Goal: Find specific fact: Find contact information

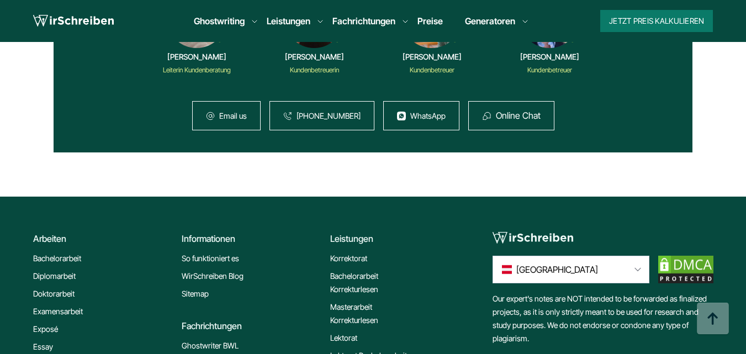
scroll to position [7318, 0]
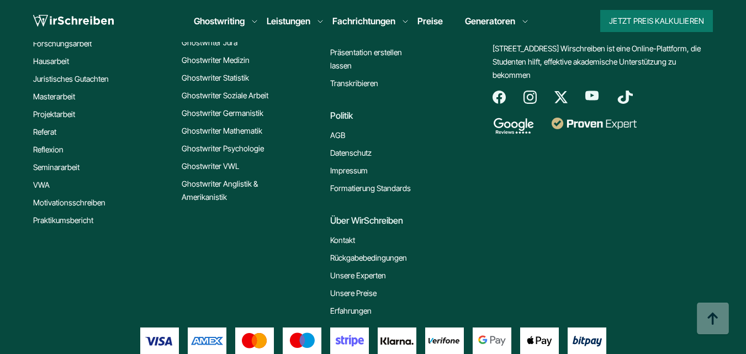
click at [342, 129] on ul "AGB Datenschutz Impressum Formatierung Standards" at bounding box center [390, 162] width 120 height 66
click at [343, 164] on link "Impressum" at bounding box center [349, 170] width 38 height 13
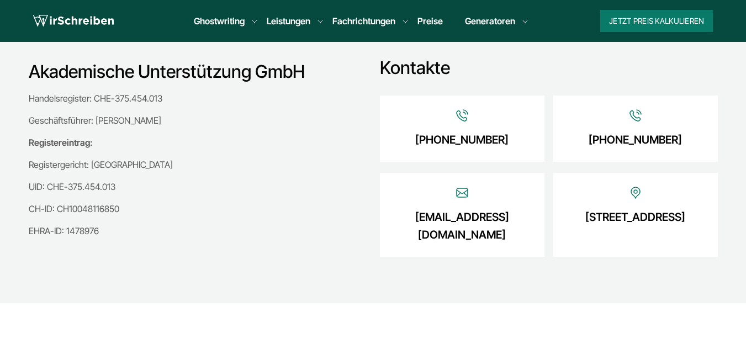
scroll to position [331, 0]
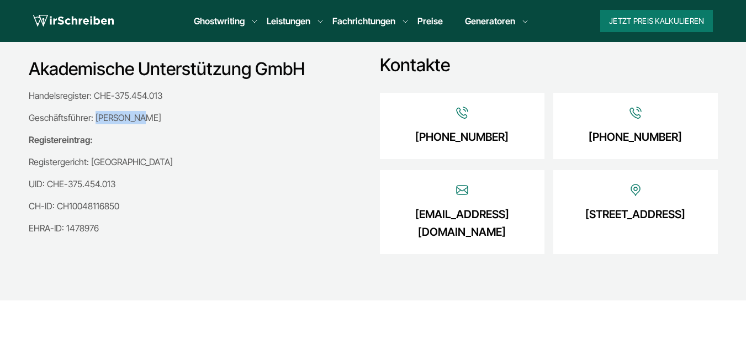
drag, startPoint x: 108, startPoint y: 118, endPoint x: 151, endPoint y: 118, distance: 43.6
click at [151, 118] on p "Geschäftsführer: Eugen Nutz" at bounding box center [193, 117] width 329 height 13
copy p "Eugen Nutz"
